Goal: Navigation & Orientation: Go to known website

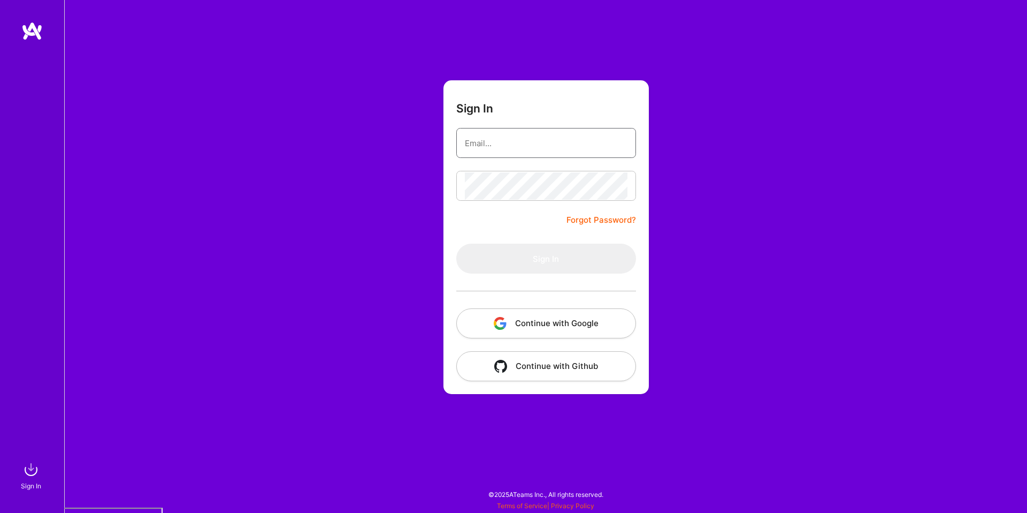
click at [502, 143] on input "email" at bounding box center [546, 142] width 163 height 27
click at [444, 263] on form "Sign In Forgot Password? Sign In Continue with Google Continue with Github" at bounding box center [546, 237] width 205 height 314
click at [495, 318] on img "button" at bounding box center [500, 323] width 13 height 13
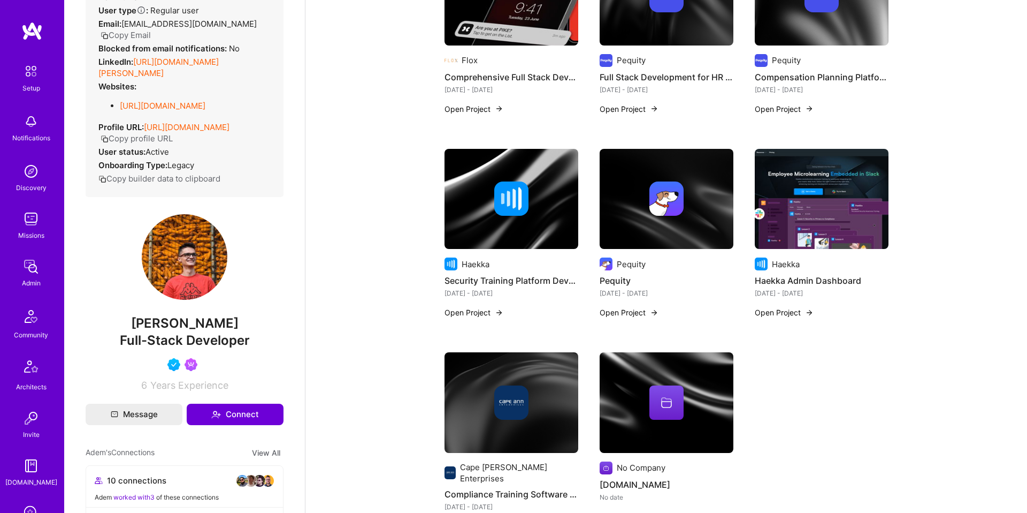
scroll to position [1023, 0]
